Goal: Transaction & Acquisition: Purchase product/service

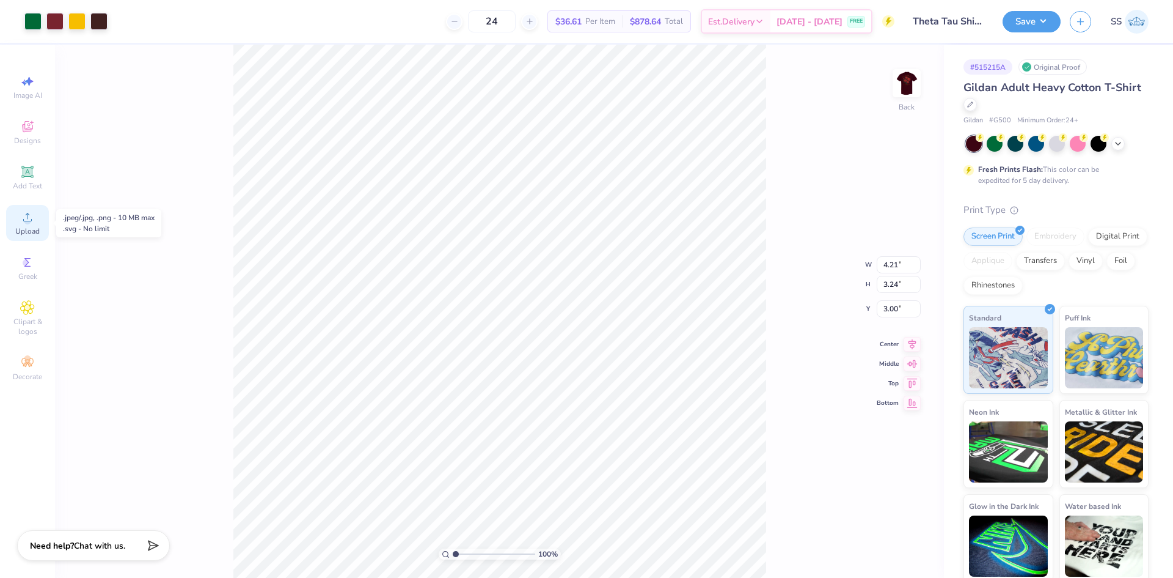
click at [25, 211] on icon at bounding box center [27, 217] width 15 height 15
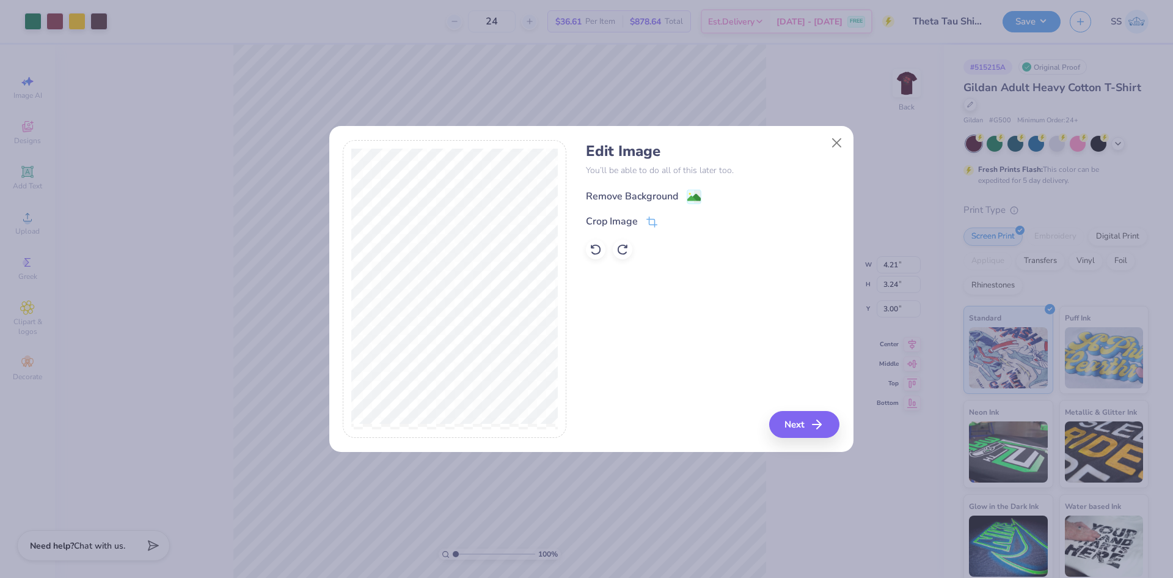
click at [625, 193] on div "Remove Background" at bounding box center [632, 196] width 92 height 15
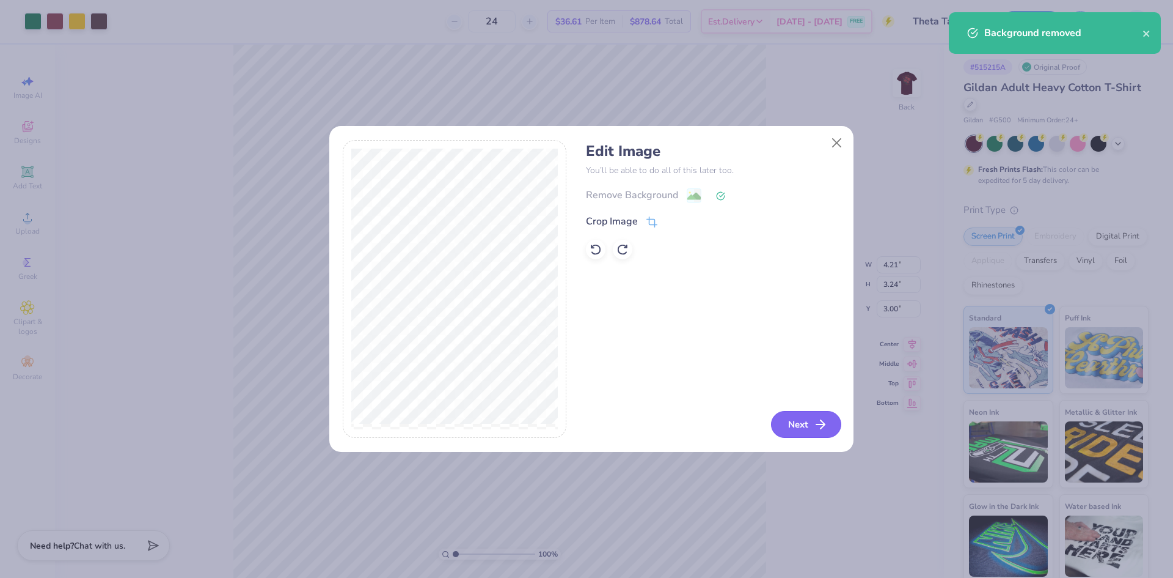
click at [807, 428] on button "Next" at bounding box center [806, 424] width 70 height 27
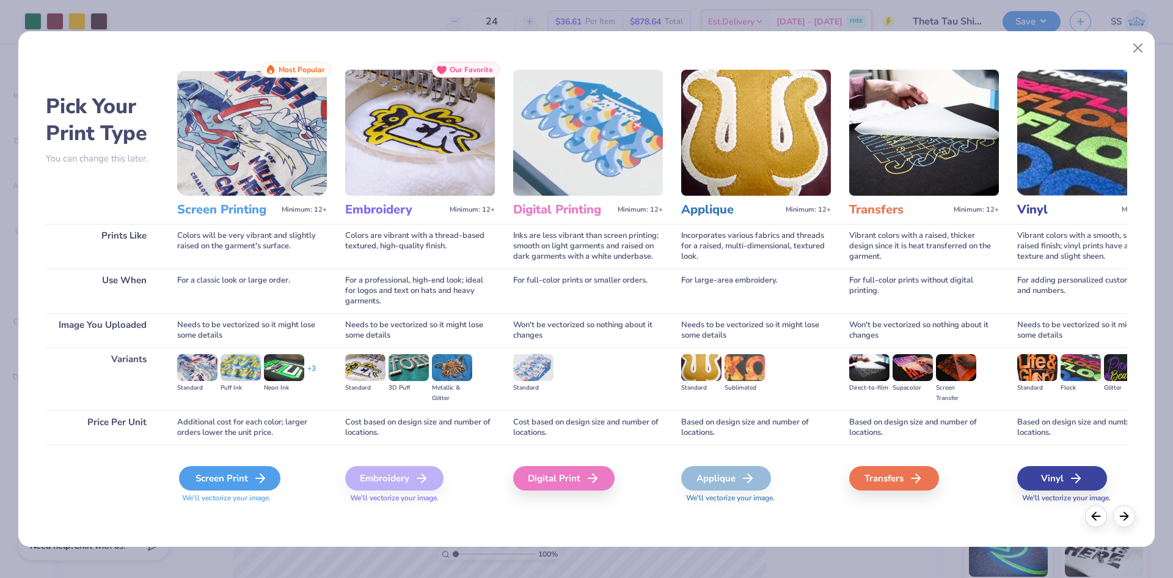
click at [229, 475] on div "Screen Print" at bounding box center [229, 478] width 101 height 24
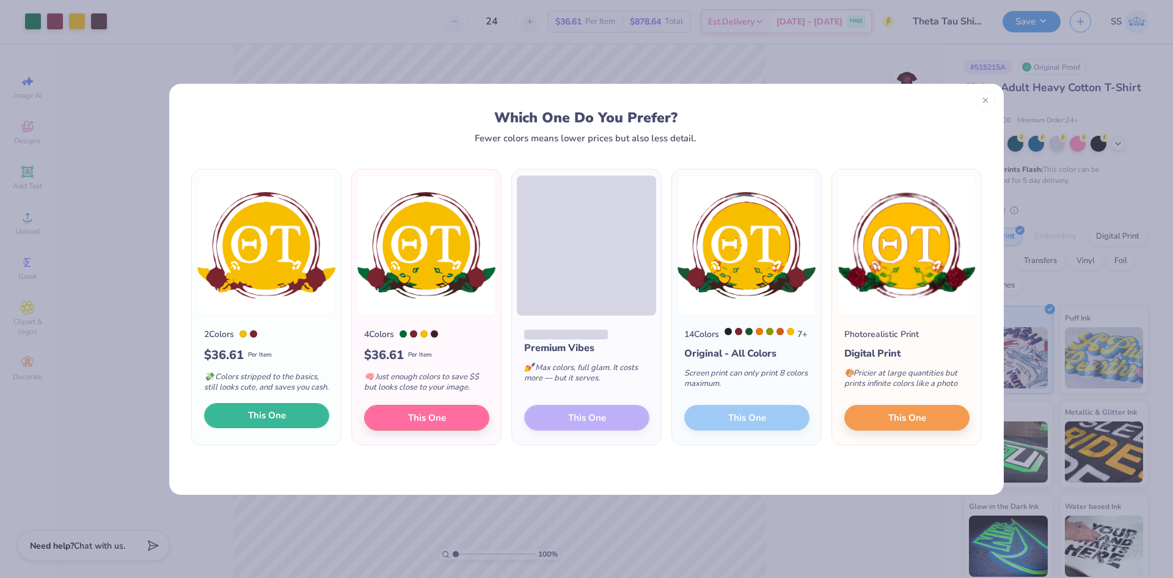
click at [268, 422] on span "This One" at bounding box center [267, 415] width 38 height 14
type input "9.43"
type input "7.25"
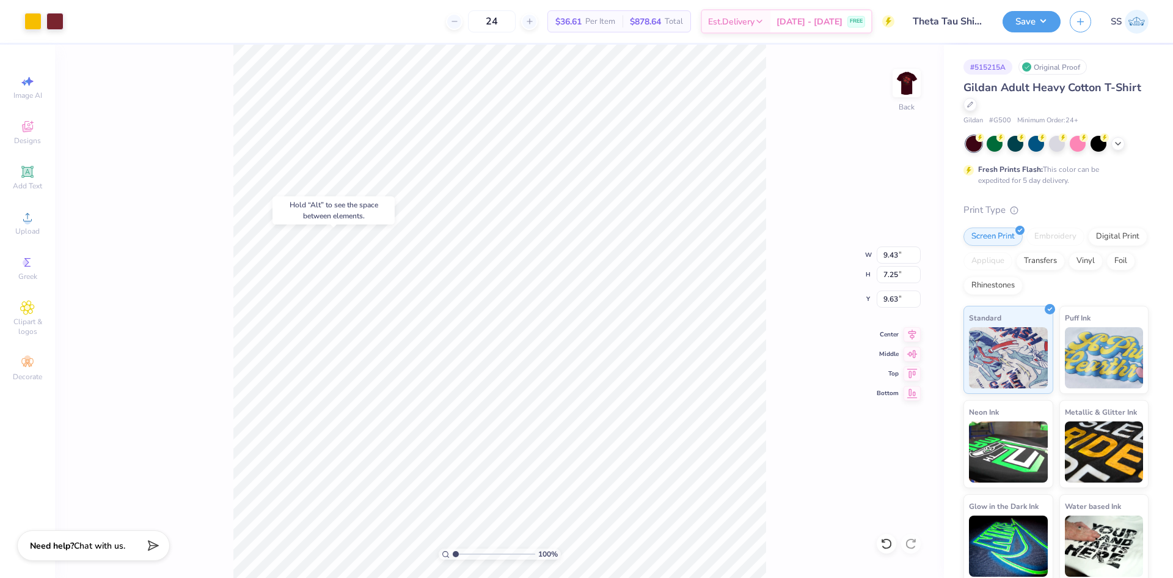
type input "7.90"
type input "3.00"
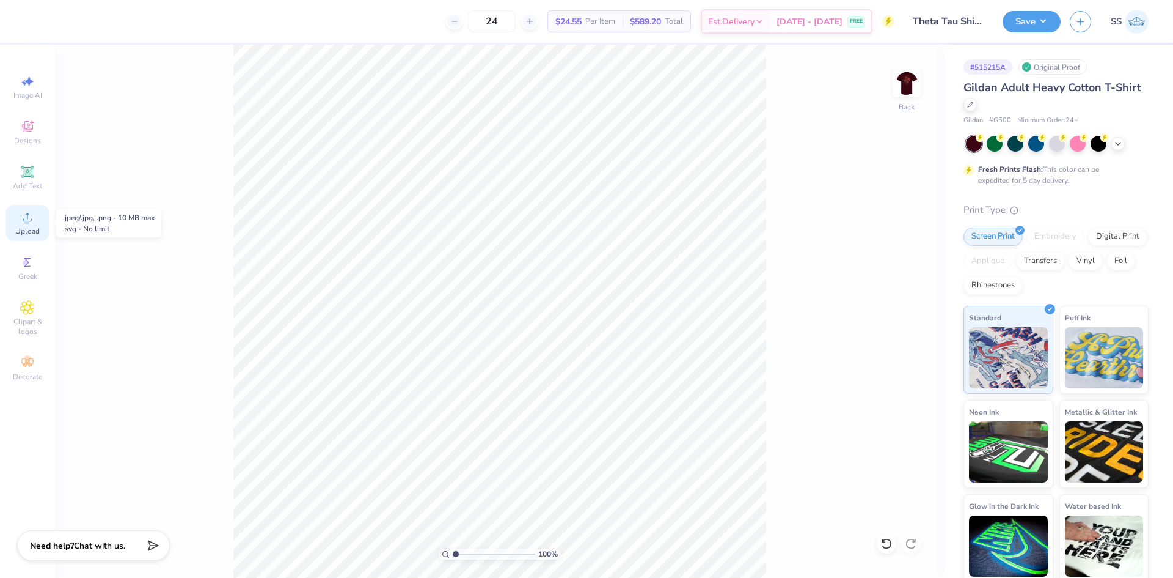
click at [24, 222] on icon at bounding box center [27, 217] width 15 height 15
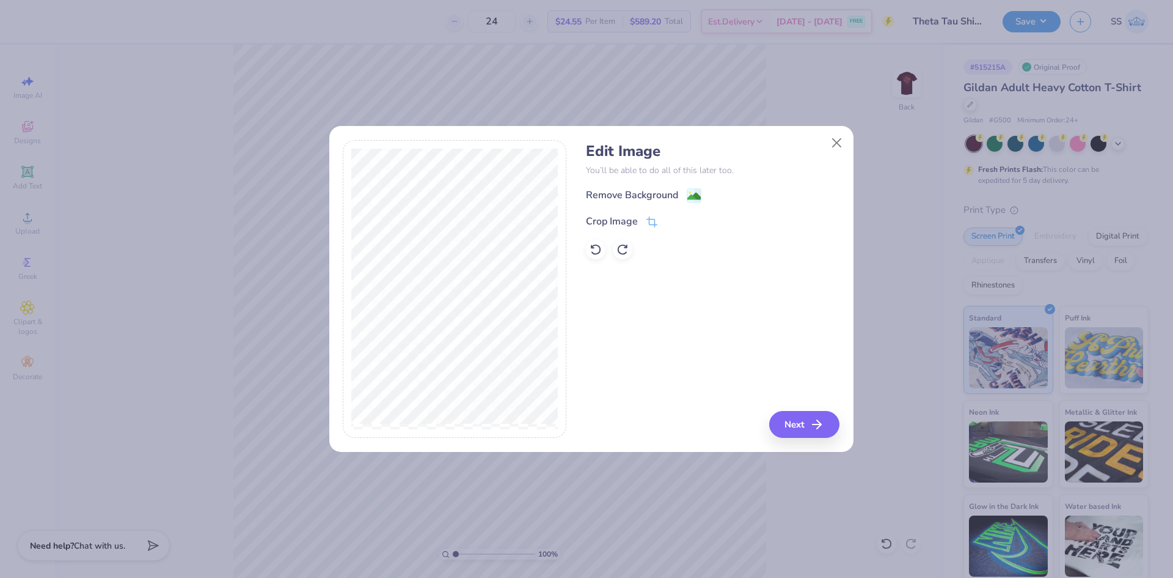
click at [637, 204] on div "Remove Background Crop Image" at bounding box center [713, 224] width 254 height 72
click at [650, 198] on div "Remove Background" at bounding box center [632, 196] width 92 height 15
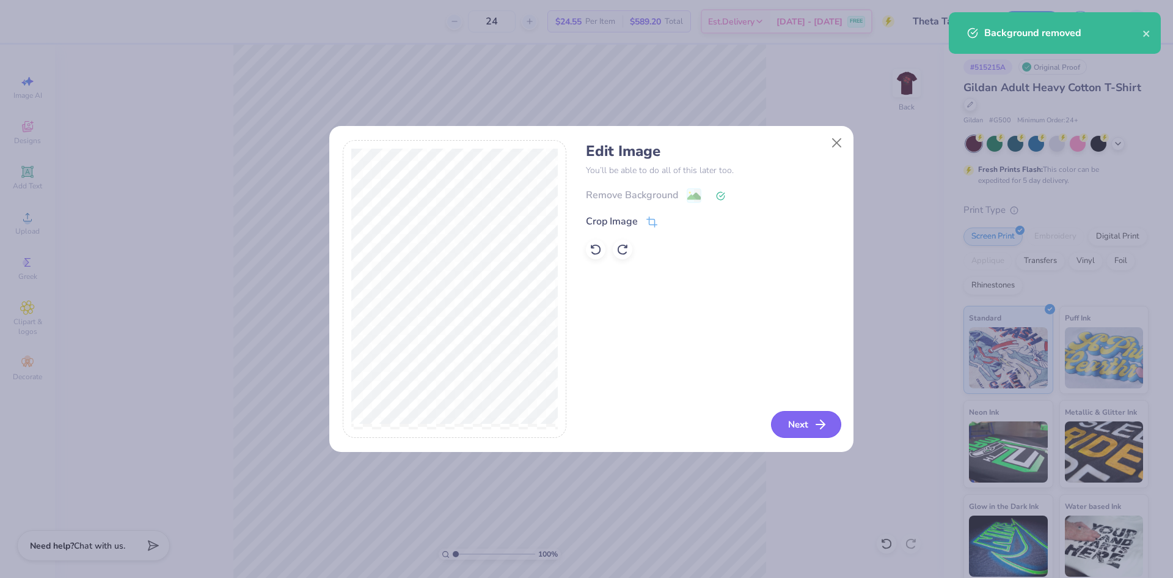
click at [807, 417] on button "Next" at bounding box center [806, 424] width 70 height 27
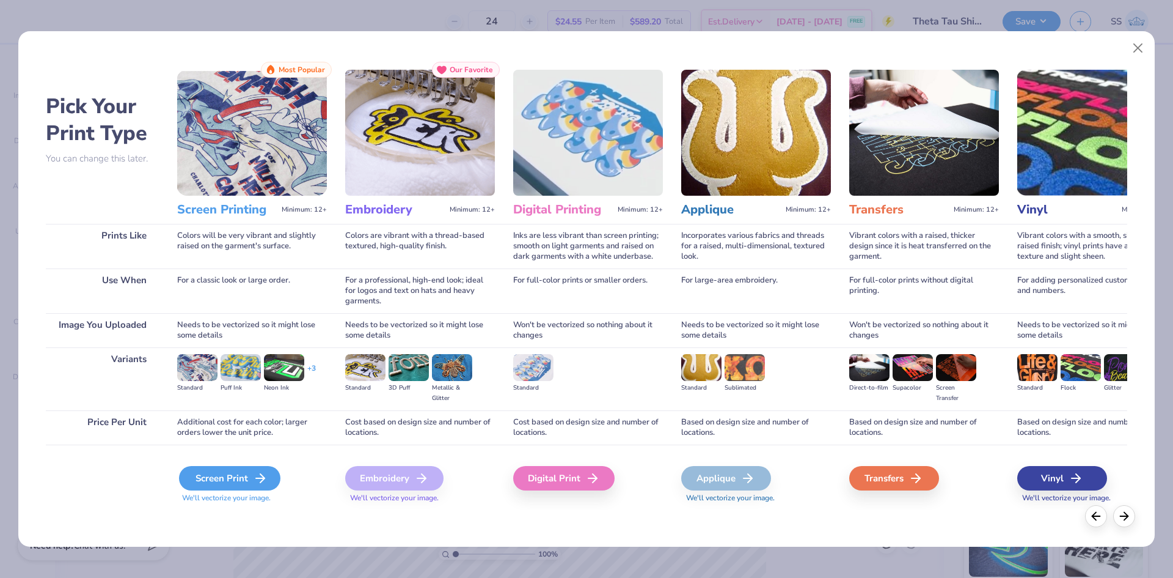
click at [224, 473] on div "Screen Print" at bounding box center [229, 478] width 101 height 24
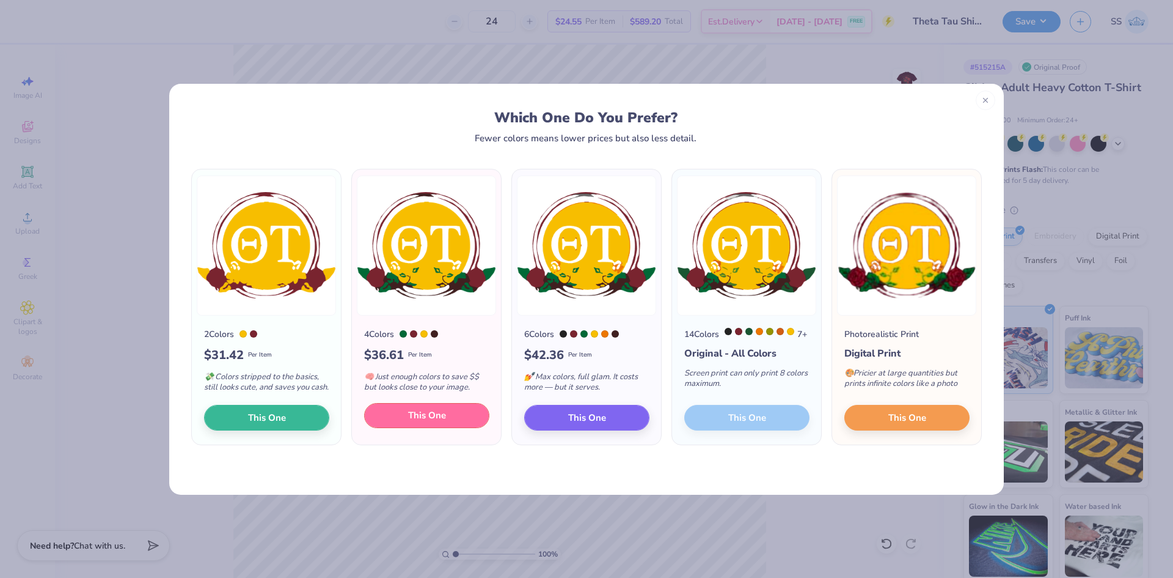
click at [399, 425] on button "This One" at bounding box center [426, 416] width 125 height 26
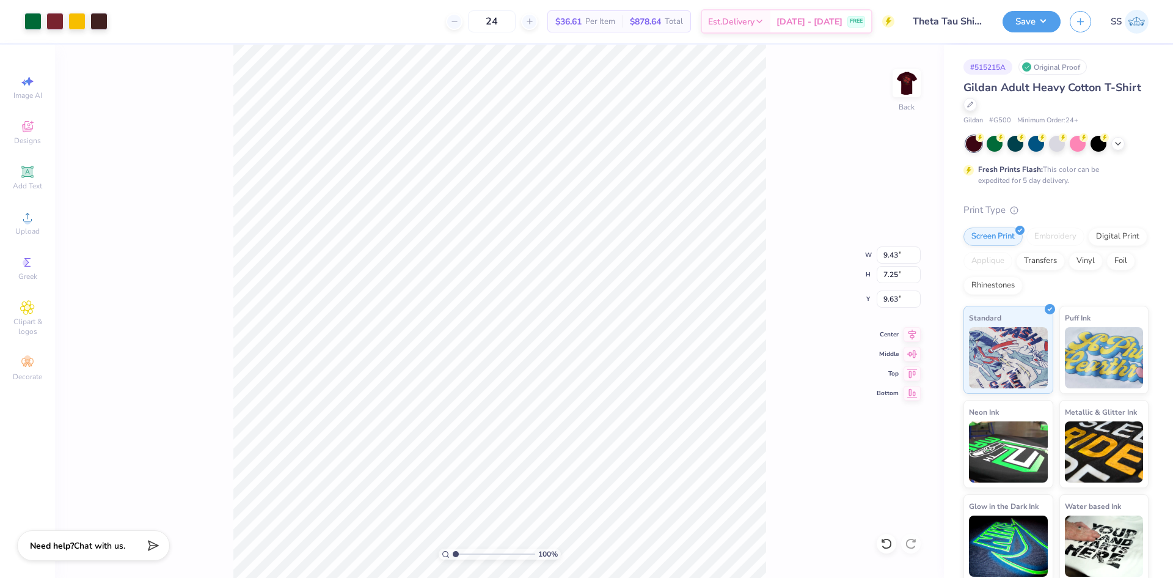
drag, startPoint x: 514, startPoint y: 336, endPoint x: 520, endPoint y: 285, distance: 51.7
click at [520, 283] on div at bounding box center [586, 289] width 1173 height 578
click at [99, 18] on div at bounding box center [98, 20] width 17 height 17
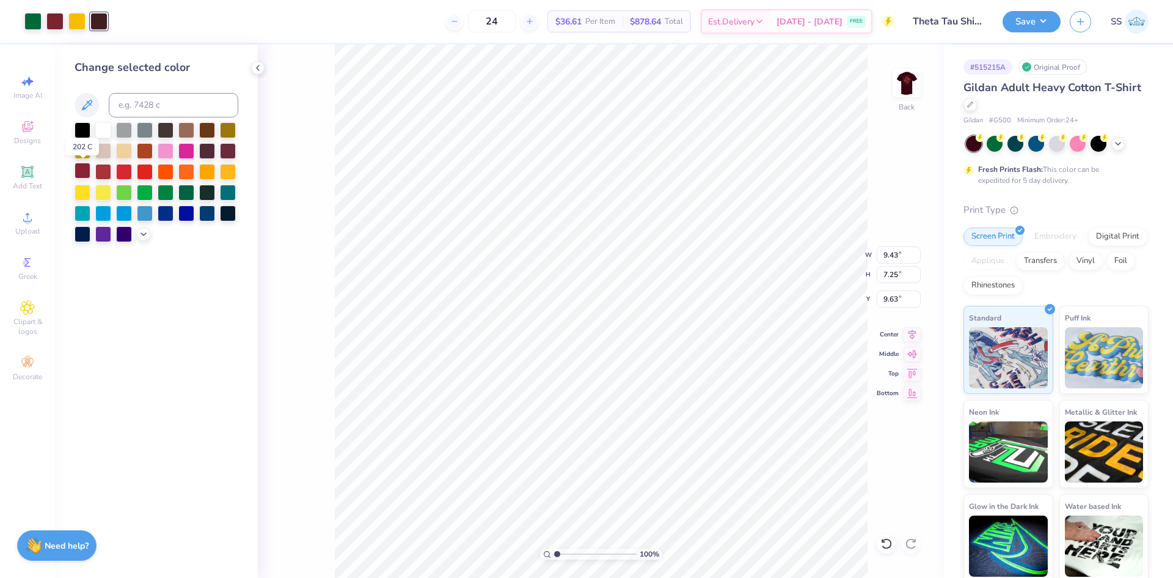
click at [78, 173] on div at bounding box center [83, 171] width 16 height 16
click at [225, 150] on div at bounding box center [228, 150] width 16 height 16
click at [299, 276] on div "100 % Back W 9.43 9.43 " H 7.25 7.25 " Y 9.63 9.63 " Center Middle Top Bottom" at bounding box center [601, 311] width 686 height 533
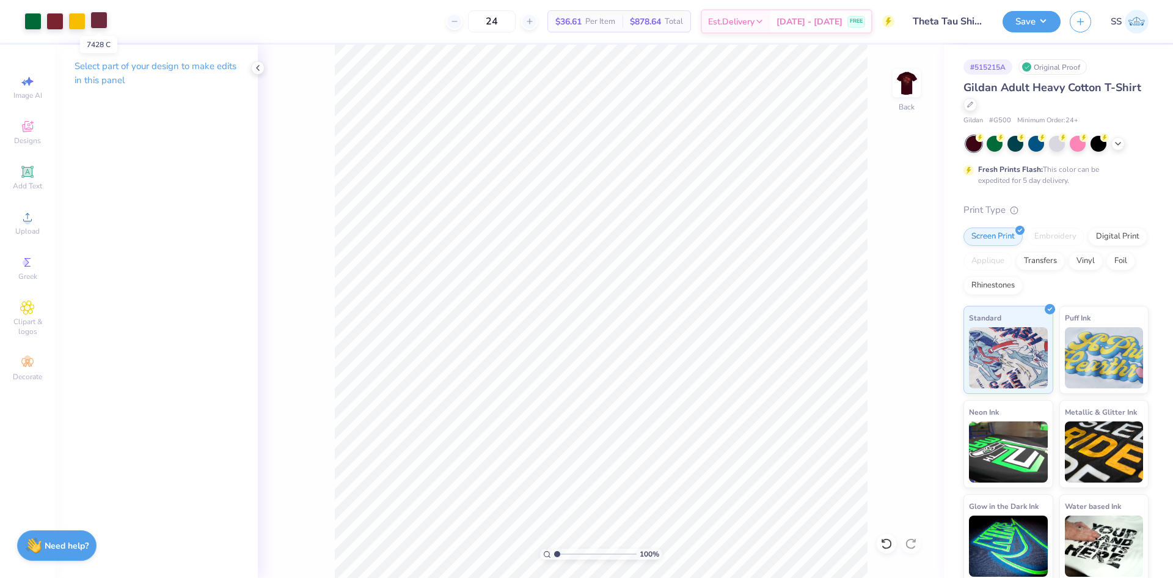
click at [105, 27] on div at bounding box center [98, 20] width 17 height 17
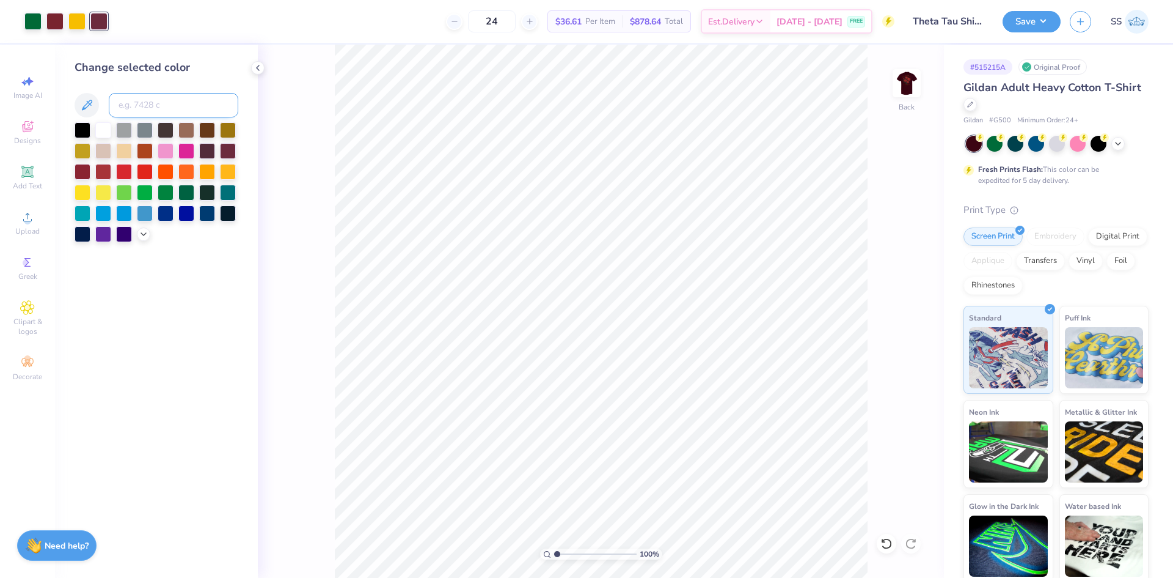
click at [144, 98] on input at bounding box center [174, 105] width 130 height 24
type input "188"
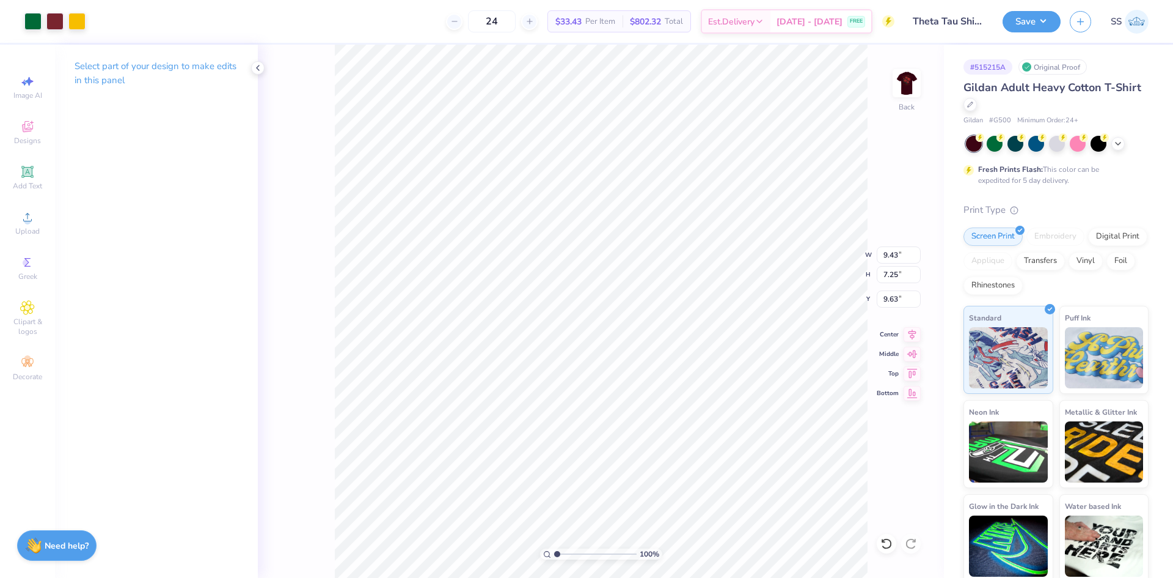
type input "3.00"
type input "4.59"
type input "3.53"
type input "3.00"
click at [910, 88] on img at bounding box center [907, 83] width 49 height 49
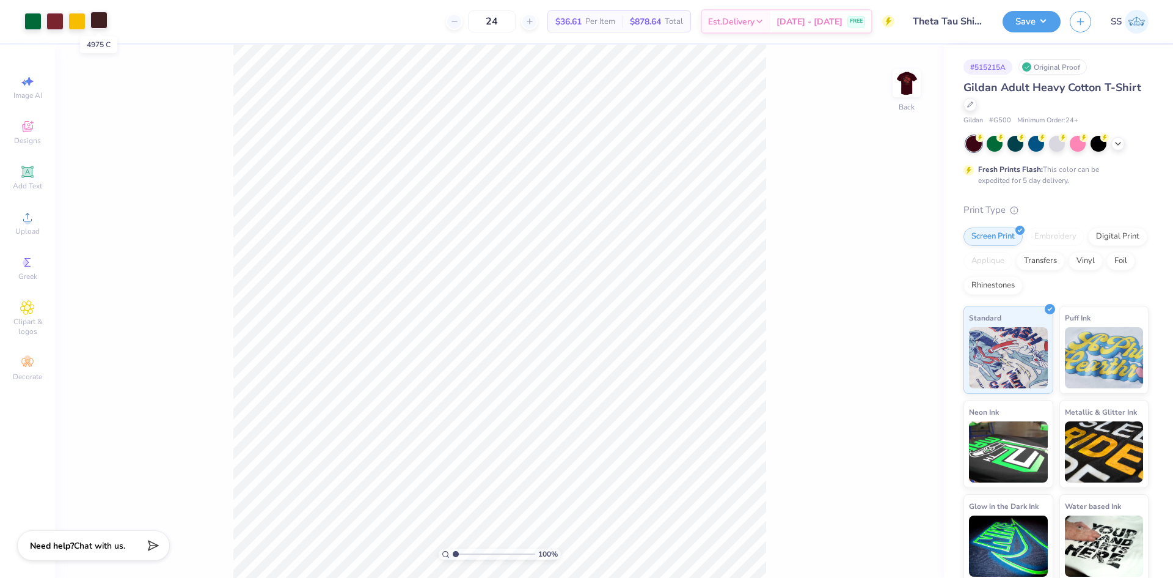
click at [96, 19] on div at bounding box center [98, 20] width 17 height 17
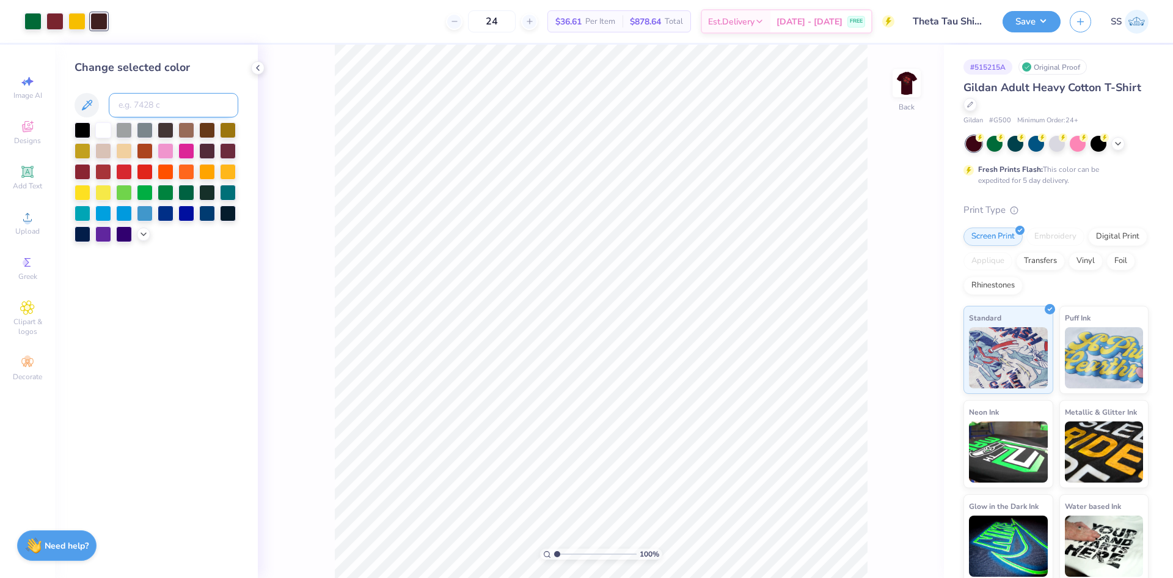
click at [133, 108] on input at bounding box center [174, 105] width 130 height 24
type input "188"
click at [284, 128] on div "100 % Back" at bounding box center [601, 311] width 686 height 533
click at [262, 72] on icon at bounding box center [258, 68] width 10 height 10
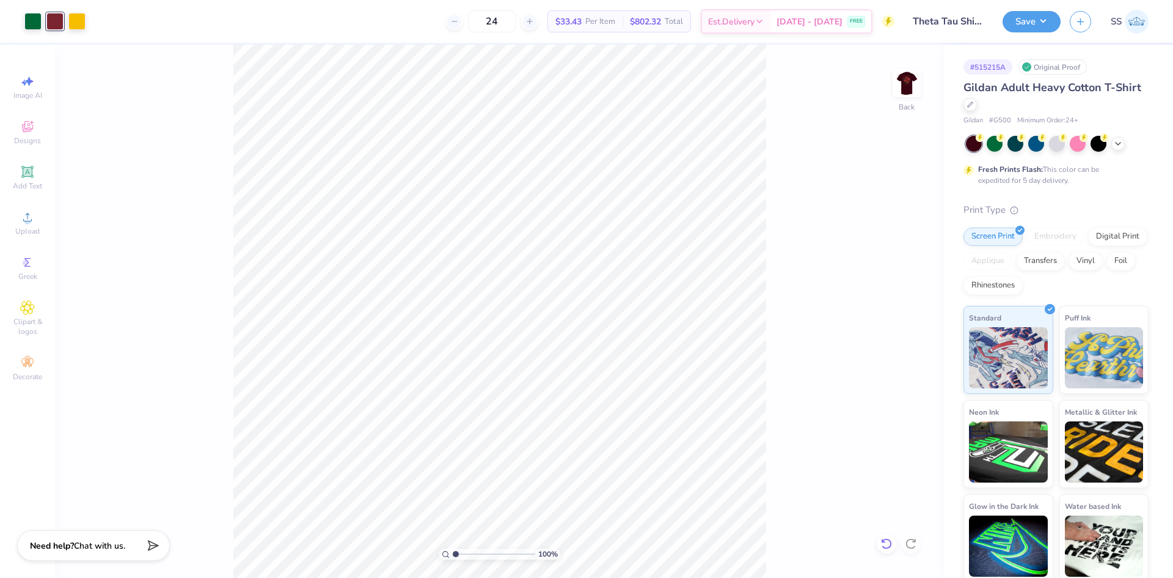
click at [884, 543] on icon at bounding box center [887, 543] width 12 height 12
click at [95, 17] on div at bounding box center [98, 20] width 17 height 17
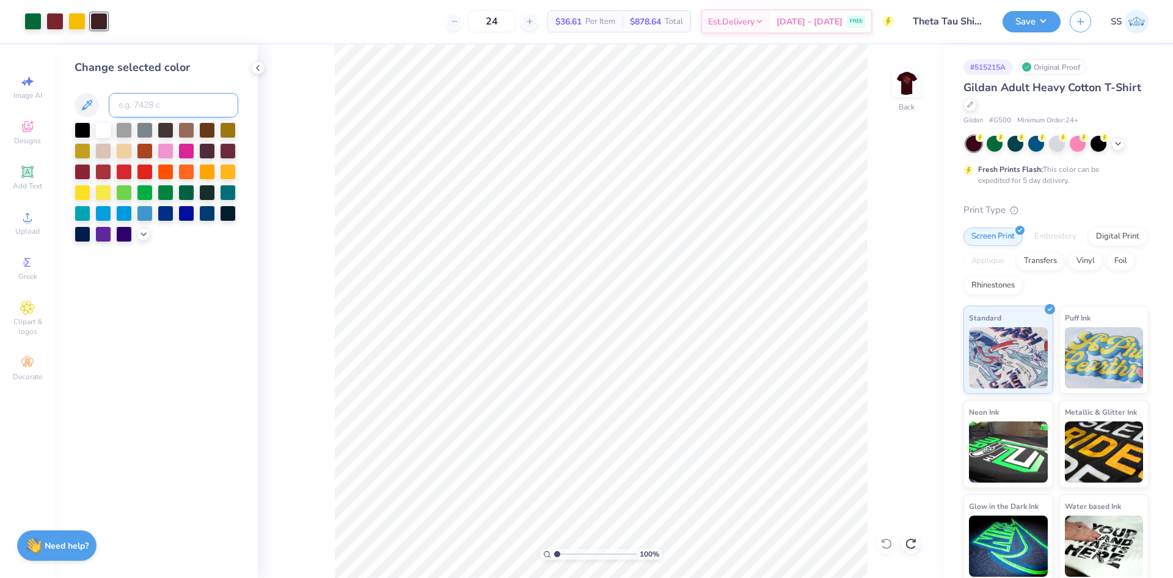
click at [181, 105] on input at bounding box center [174, 105] width 130 height 24
type input "188"
click at [912, 78] on img at bounding box center [907, 83] width 49 height 49
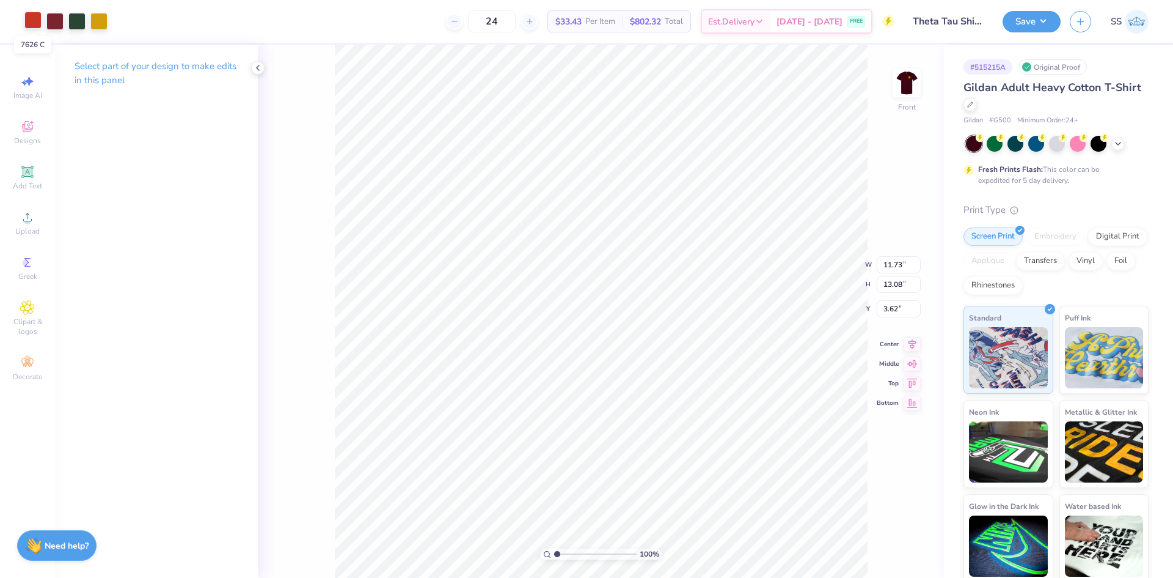
click at [31, 21] on div at bounding box center [32, 20] width 17 height 17
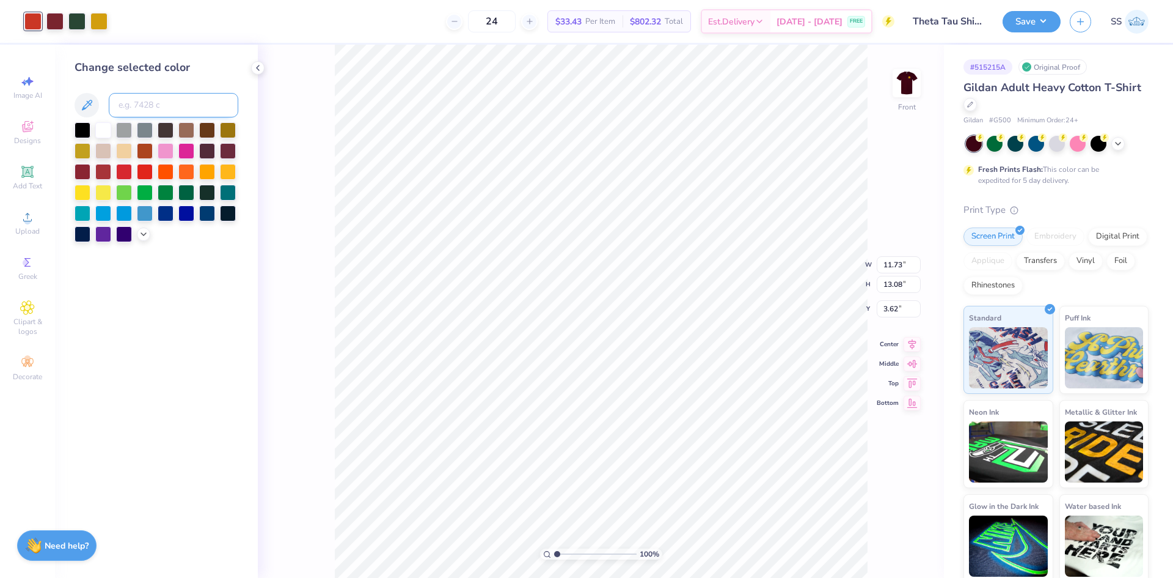
click at [152, 106] on input at bounding box center [174, 105] width 130 height 24
type input "188"
click at [892, 547] on icon at bounding box center [887, 543] width 12 height 12
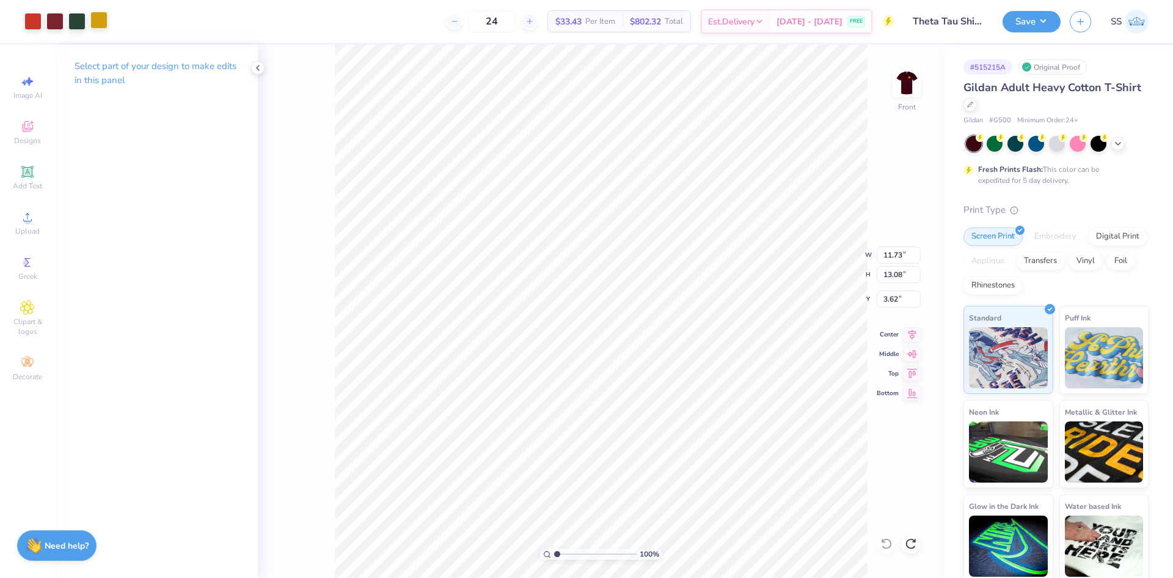
click at [101, 28] on div at bounding box center [98, 20] width 17 height 17
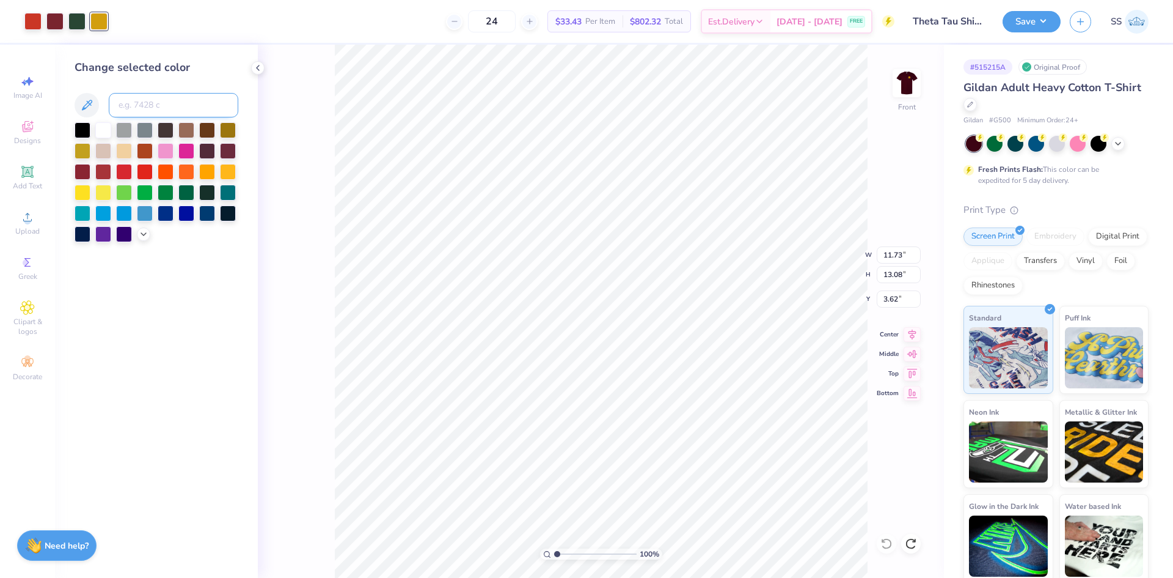
click at [144, 106] on input at bounding box center [174, 105] width 130 height 24
type input "7627"
type input "7626"
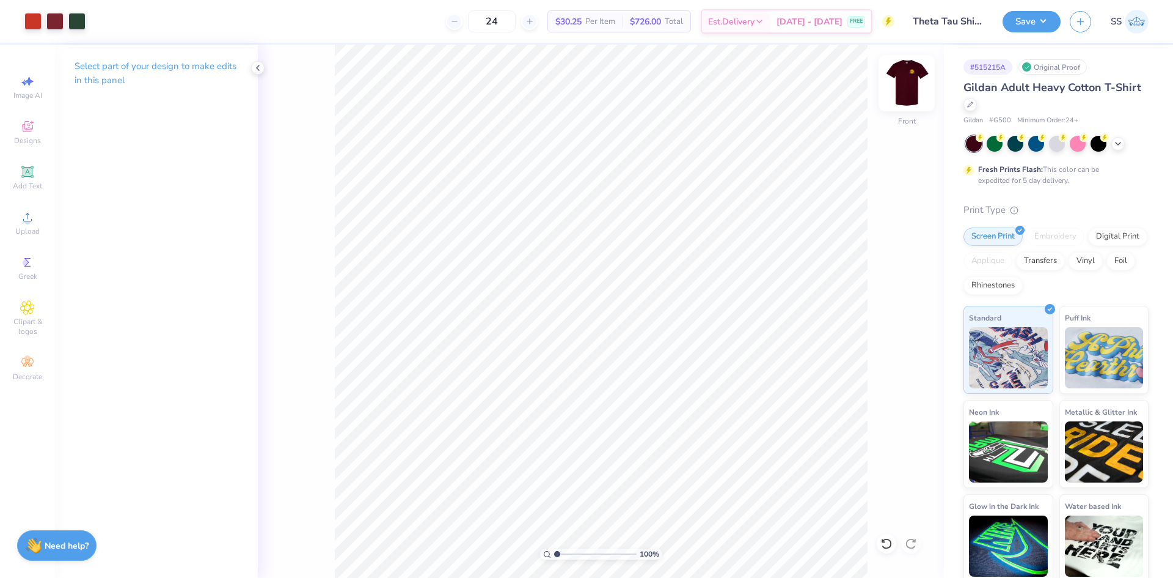
click at [899, 87] on img at bounding box center [907, 83] width 49 height 49
click at [899, 87] on img at bounding box center [907, 83] width 24 height 24
click at [901, 77] on img at bounding box center [907, 83] width 49 height 49
click at [901, 77] on img at bounding box center [907, 83] width 24 height 24
click at [516, 20] on input "24" at bounding box center [492, 21] width 48 height 22
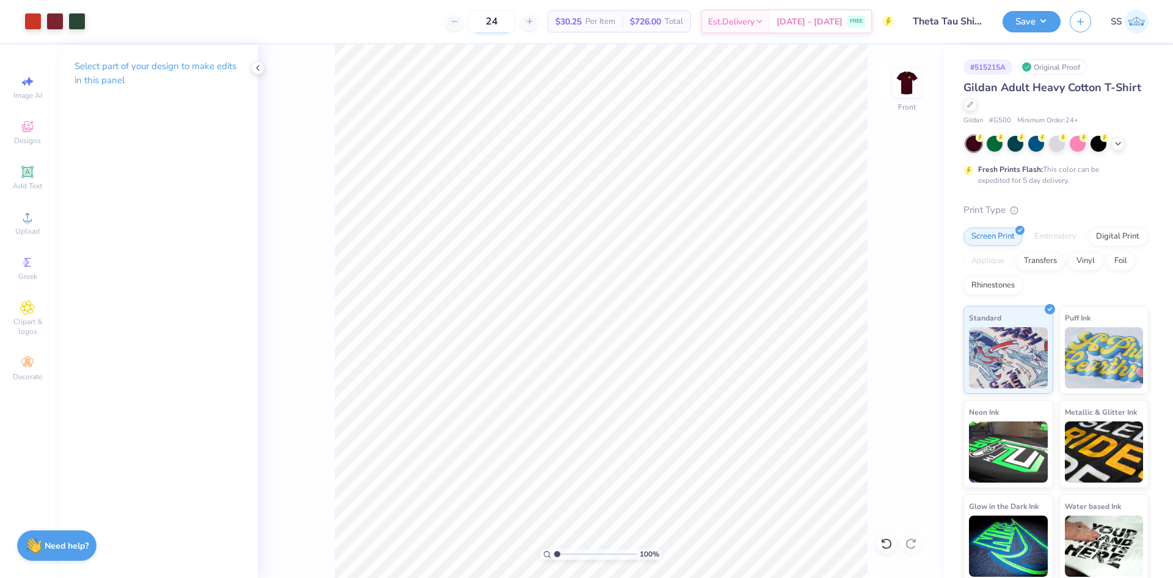
type input "2"
type input "3"
type input "30"
